Goal: Check status

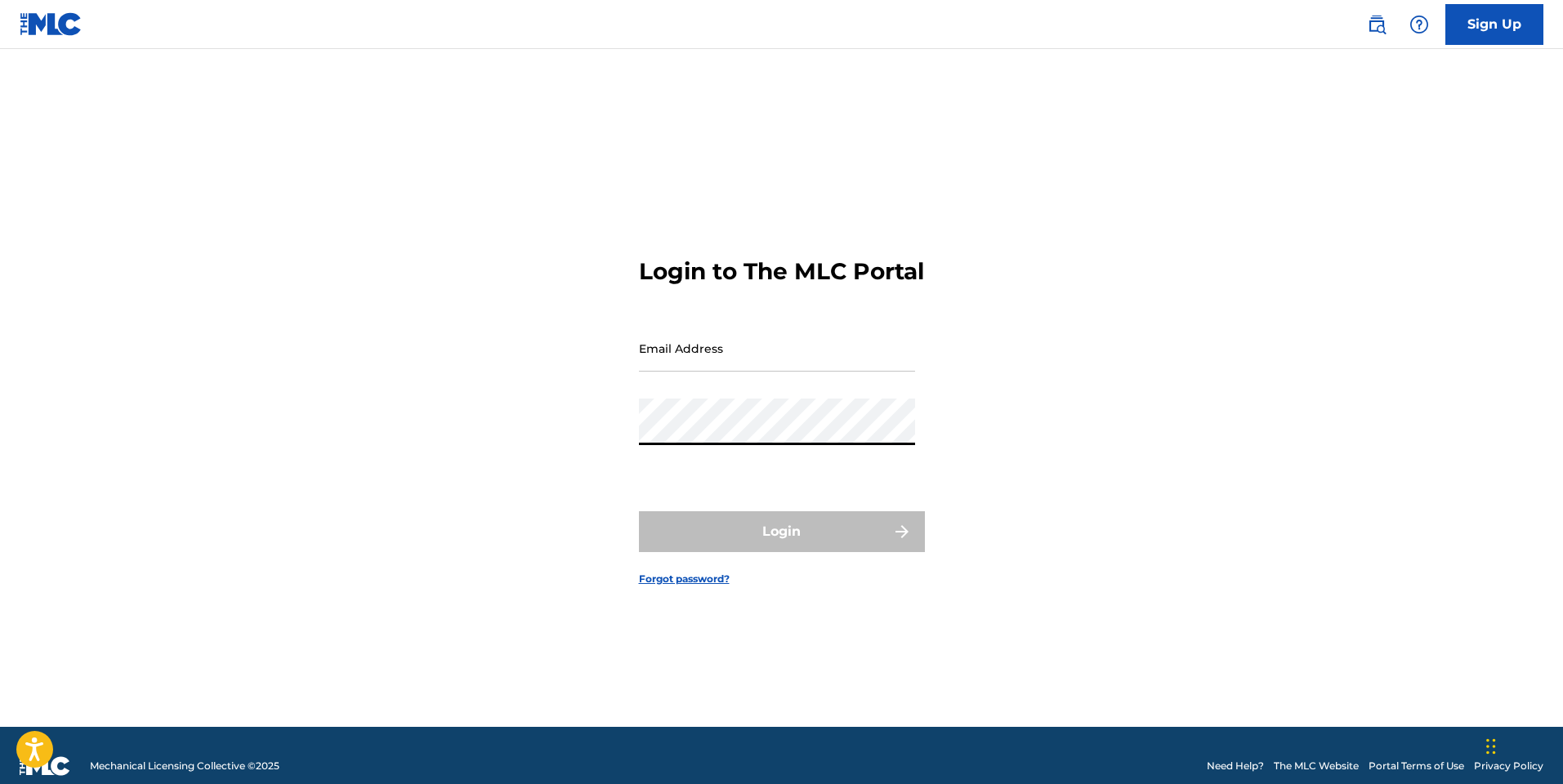
type input "[PERSON_NAME][EMAIL_ADDRESS][DOMAIN_NAME]"
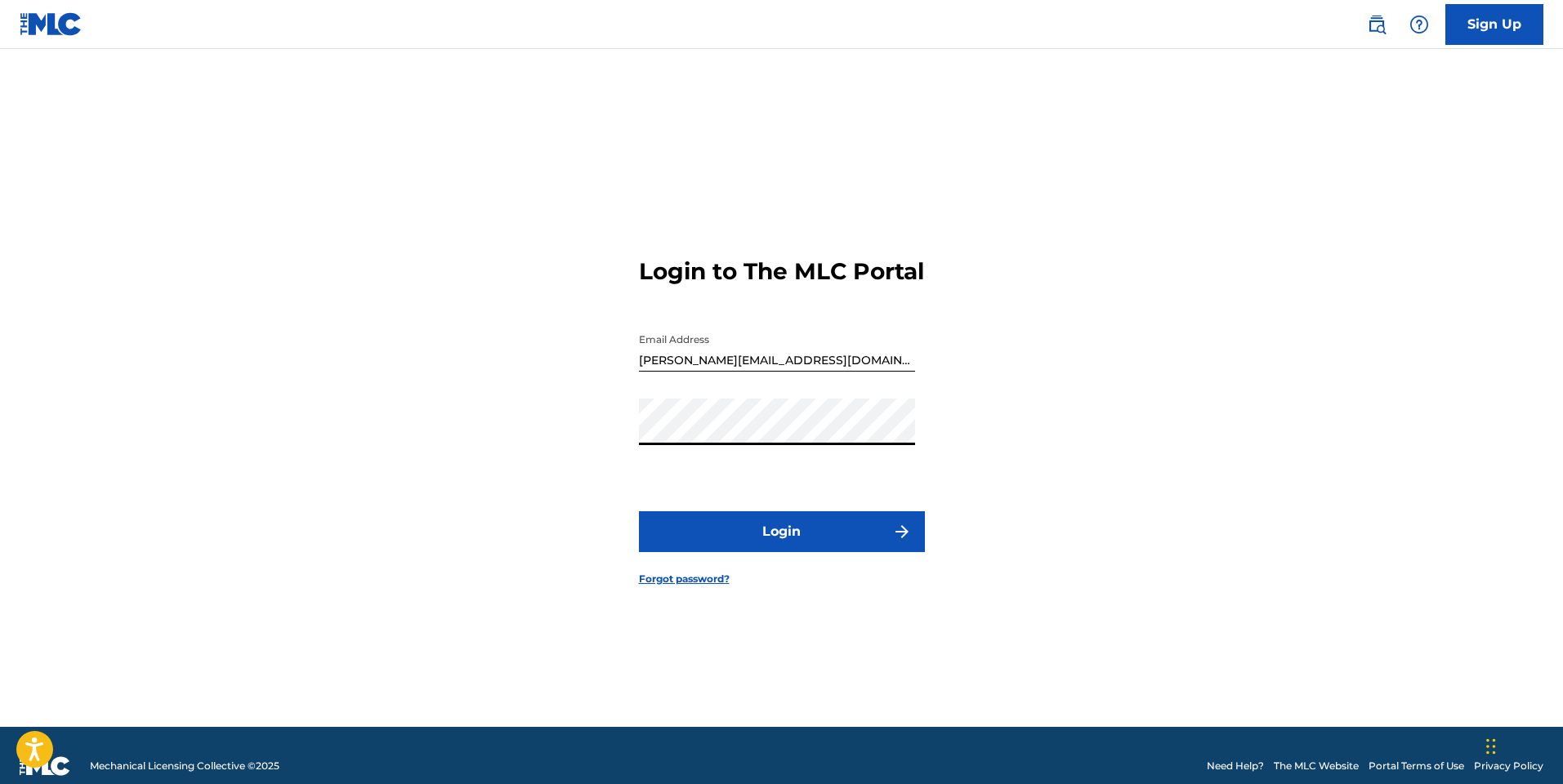
click at [765, 552] on button "Login" at bounding box center [782, 531] width 286 height 41
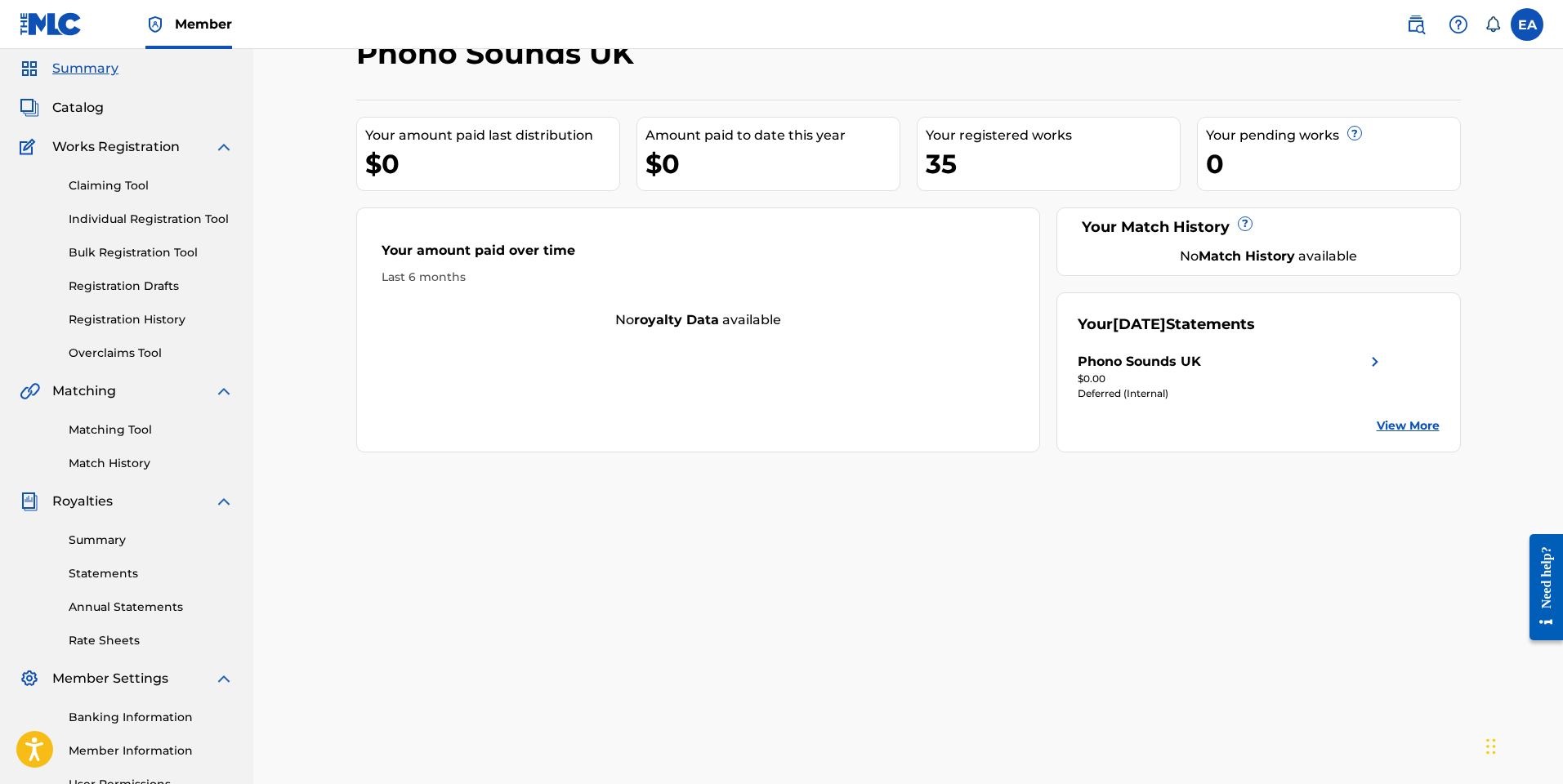
scroll to position [54, 0]
click at [587, 318] on div "No royalty data available" at bounding box center [699, 321] width 683 height 20
click at [1207, 250] on strong "Match History" at bounding box center [1247, 257] width 97 height 16
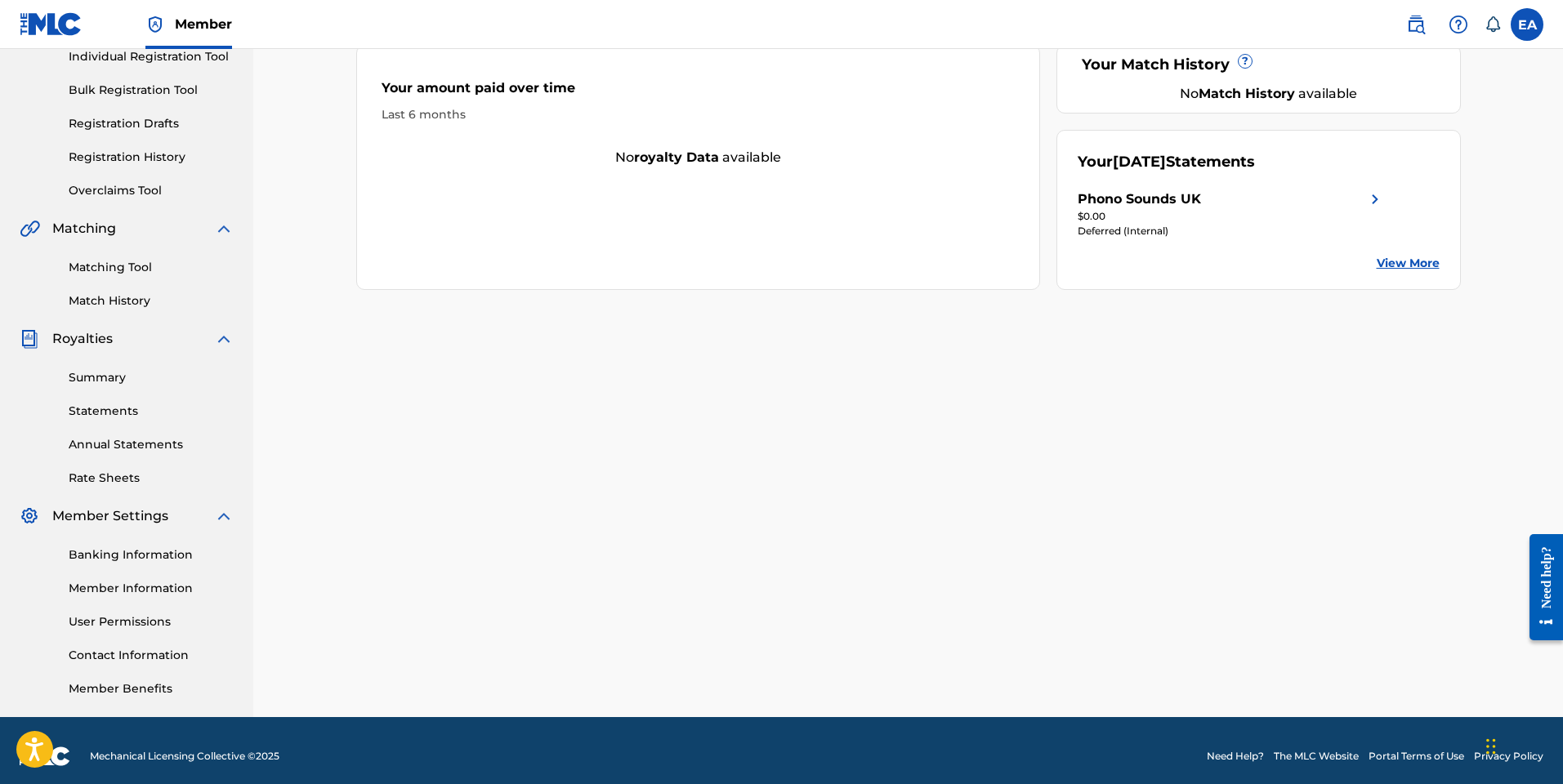
scroll to position [229, 0]
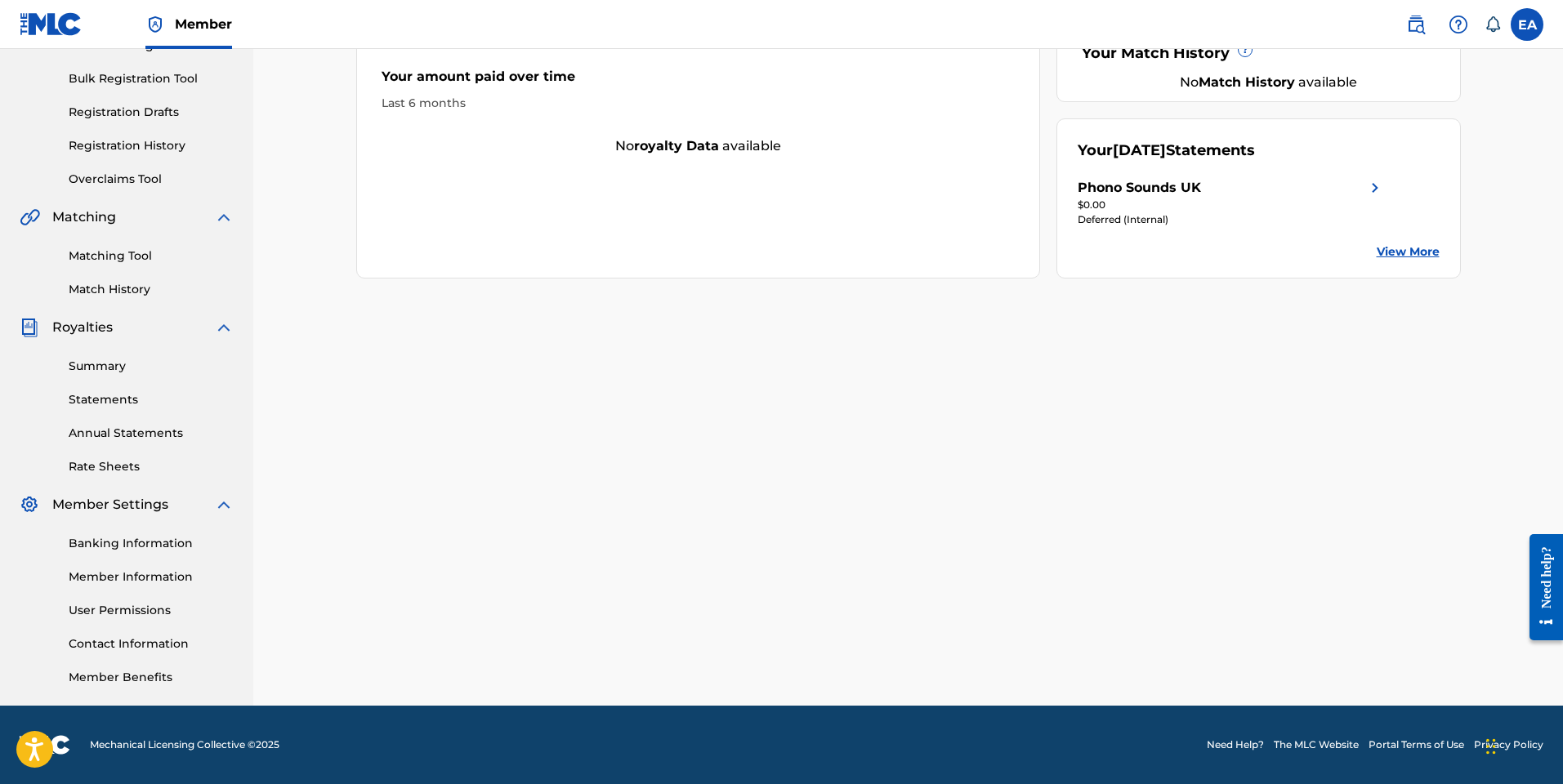
click at [104, 362] on link "Summary" at bounding box center [151, 367] width 165 height 17
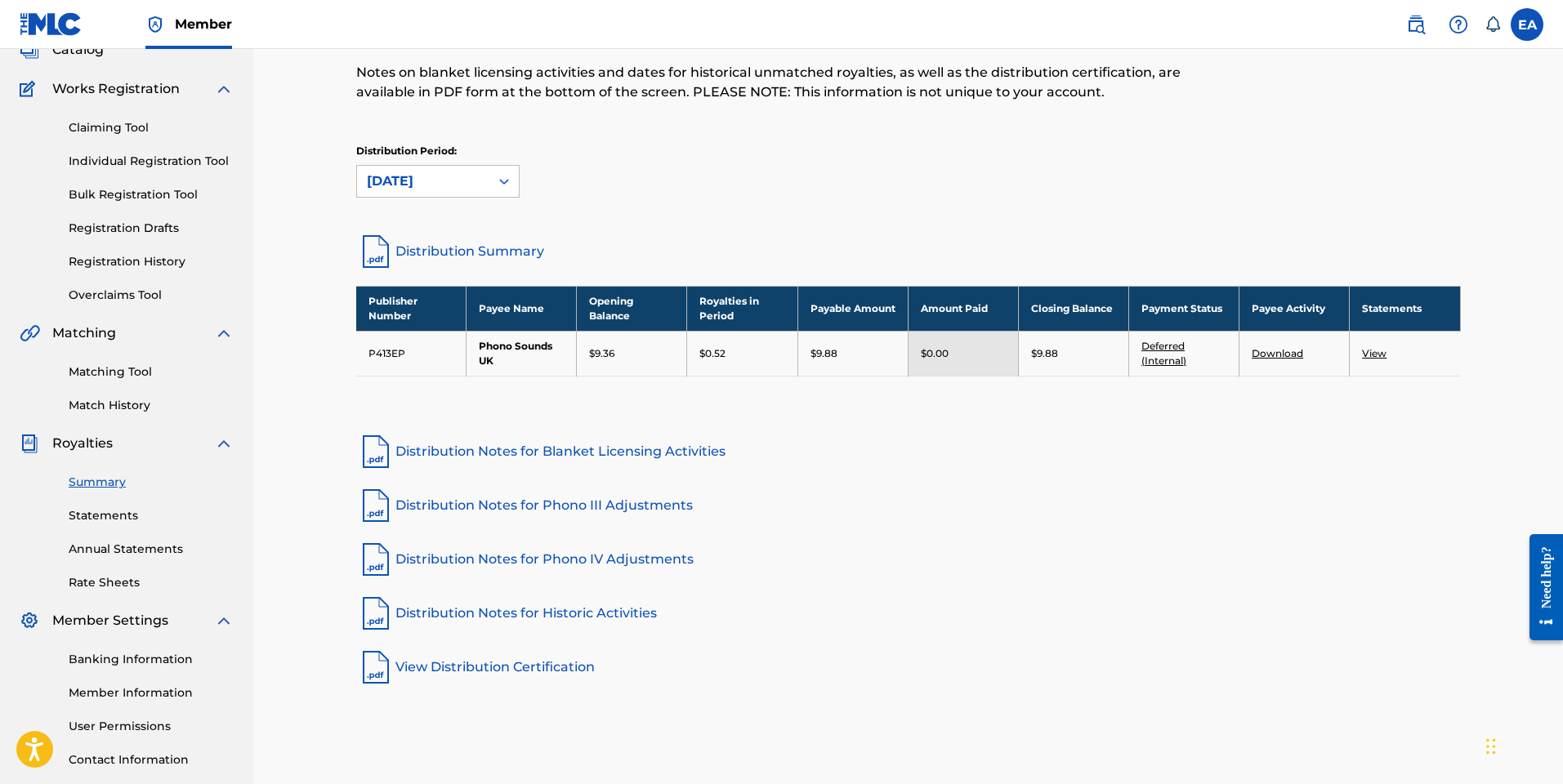
scroll to position [115, 0]
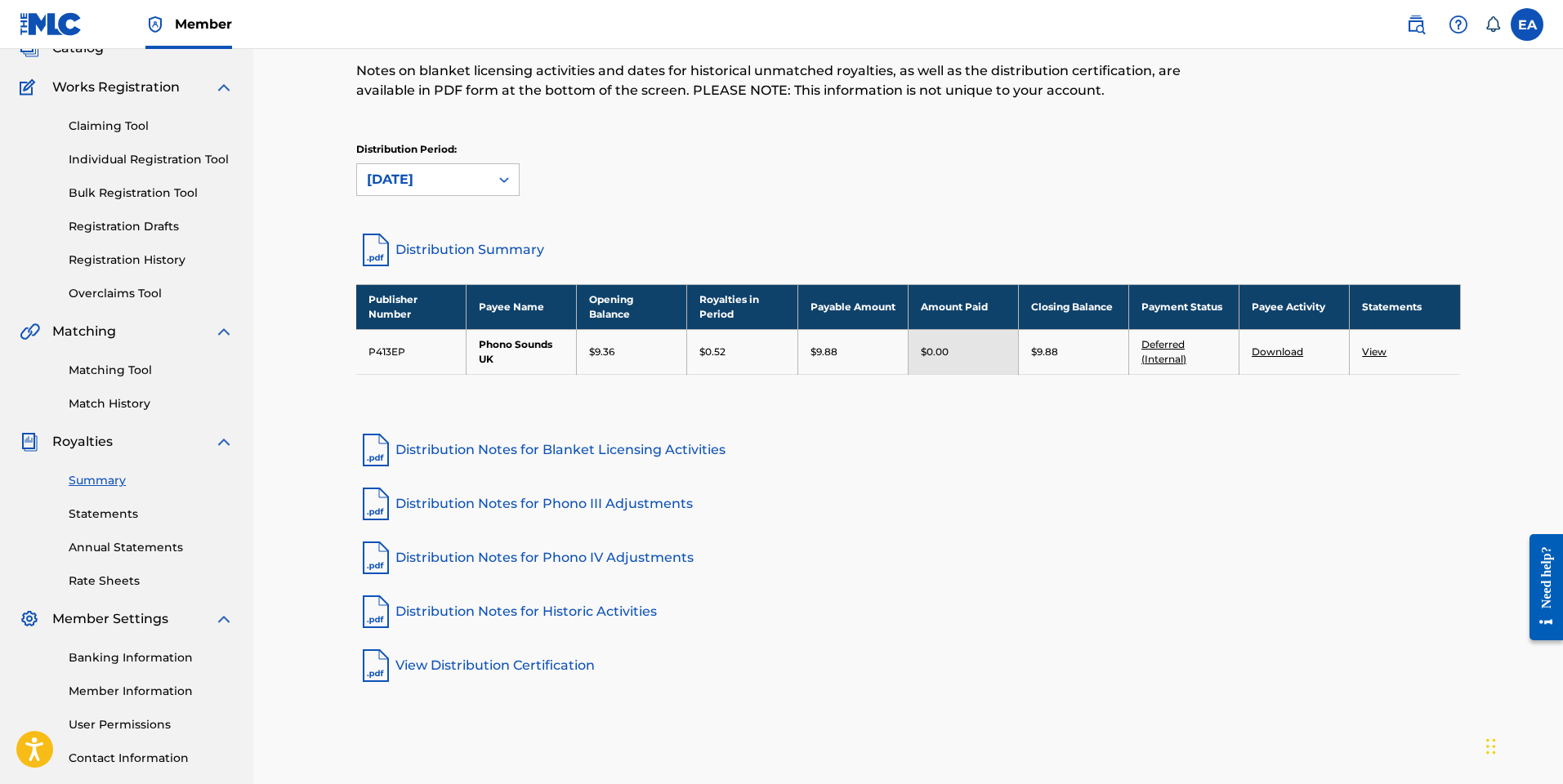
click at [513, 534] on div "Royalties Select your desired distribution period from the drop-down menu to se…" at bounding box center [908, 330] width 1105 height 710
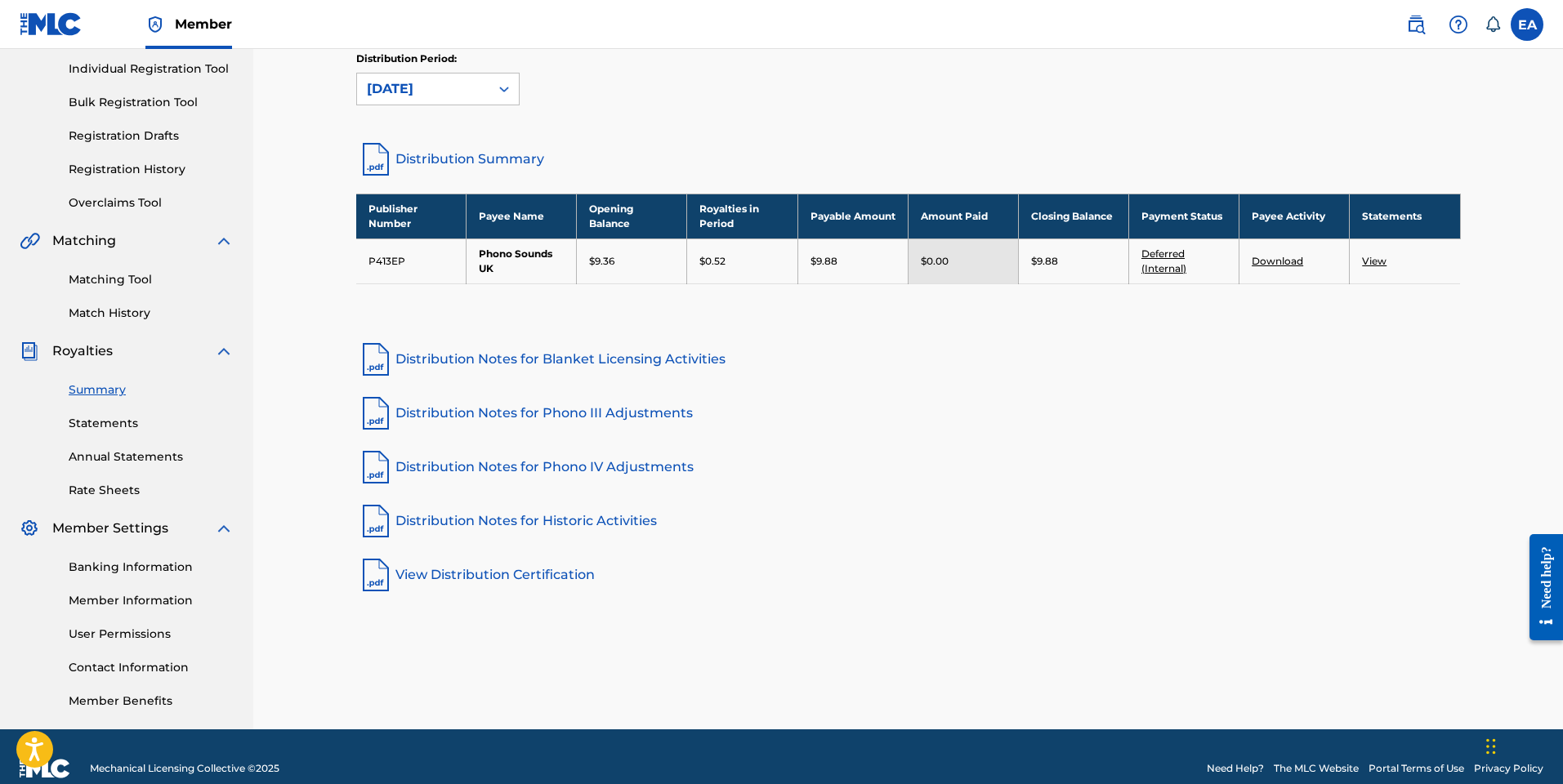
click at [114, 423] on link "Statements" at bounding box center [151, 423] width 165 height 17
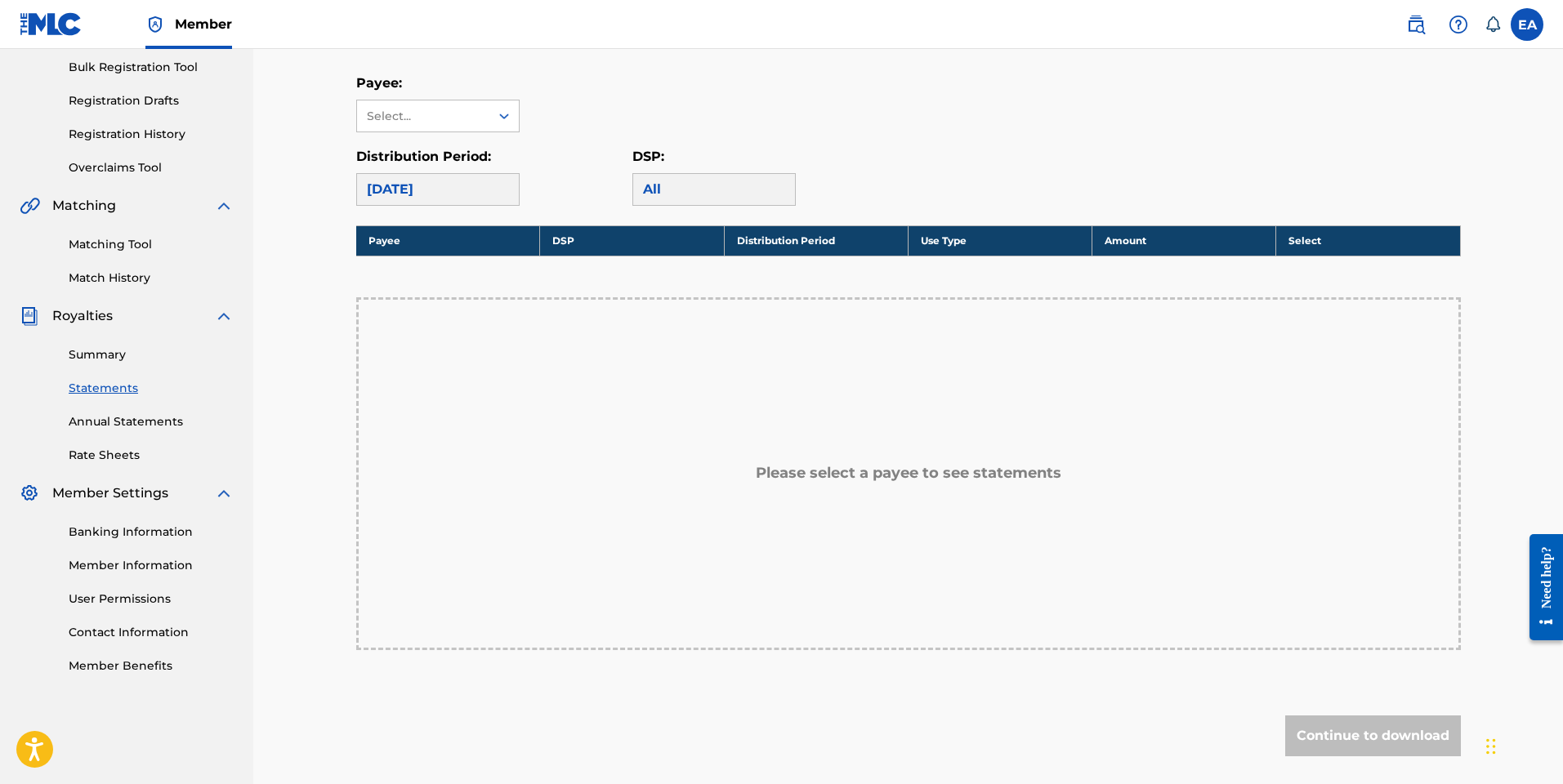
scroll to position [260, 0]
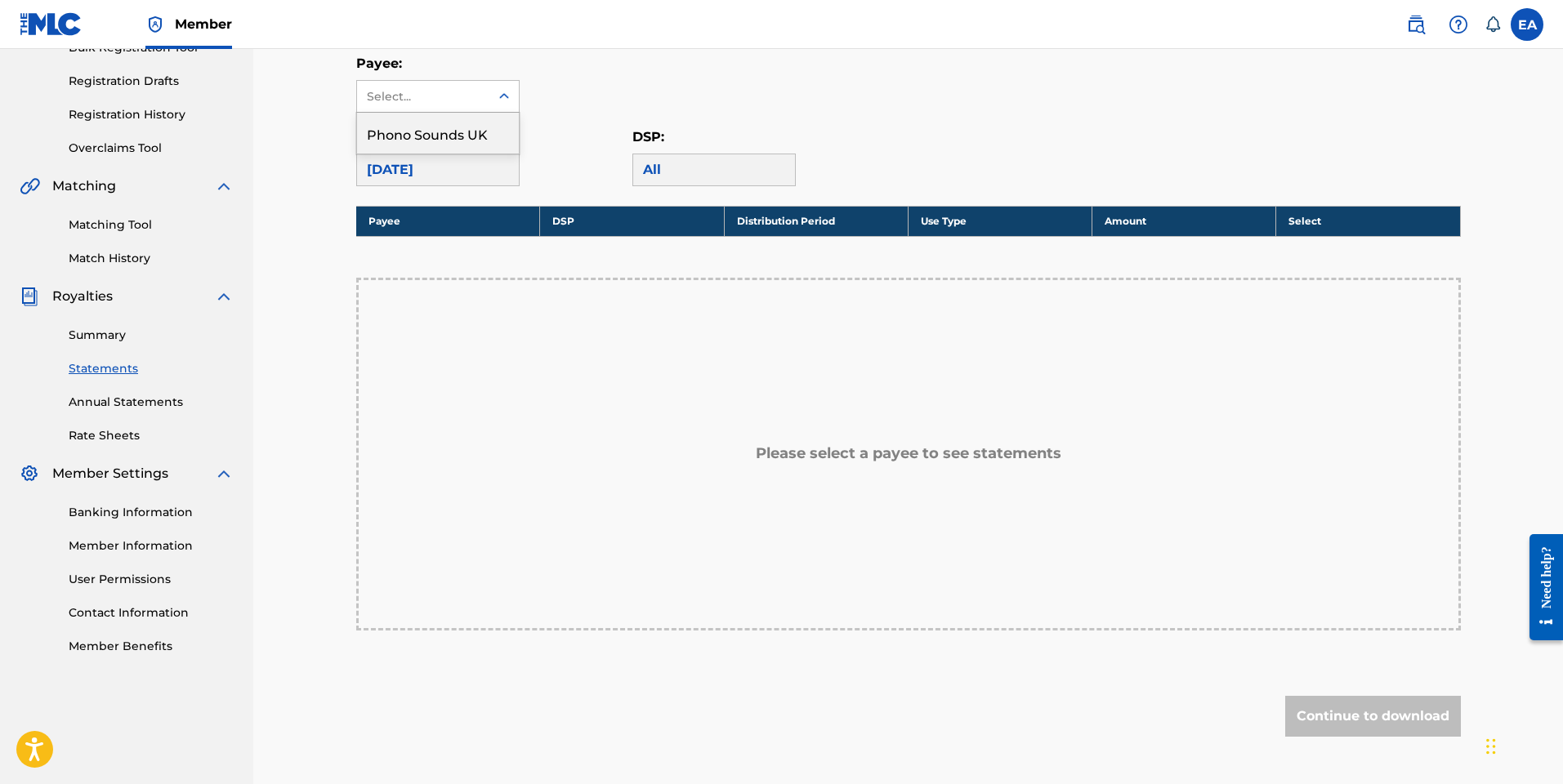
click at [500, 98] on icon at bounding box center [504, 96] width 16 height 16
click at [474, 141] on div "Phono Sounds UK" at bounding box center [438, 133] width 162 height 41
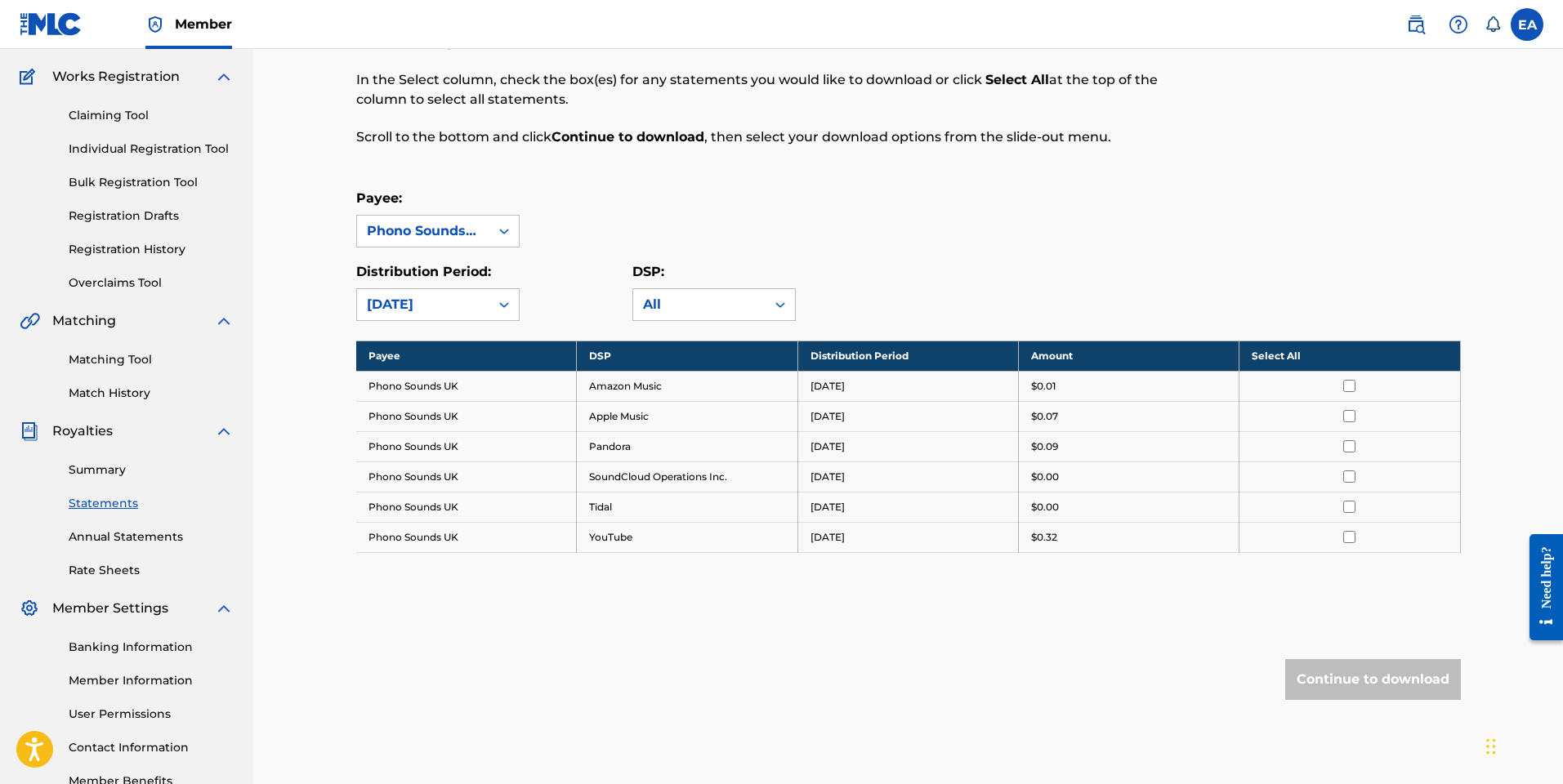
scroll to position [0, 0]
